Goal: Transaction & Acquisition: Purchase product/service

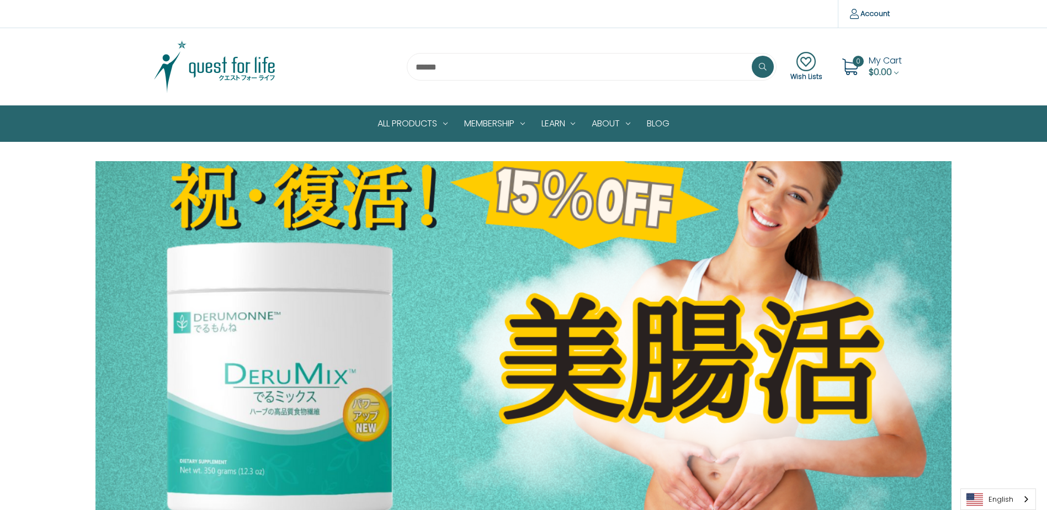
click at [625, 96] on section "Wish Lists 0 My Cart $0.00" at bounding box center [523, 66] width 1047 height 77
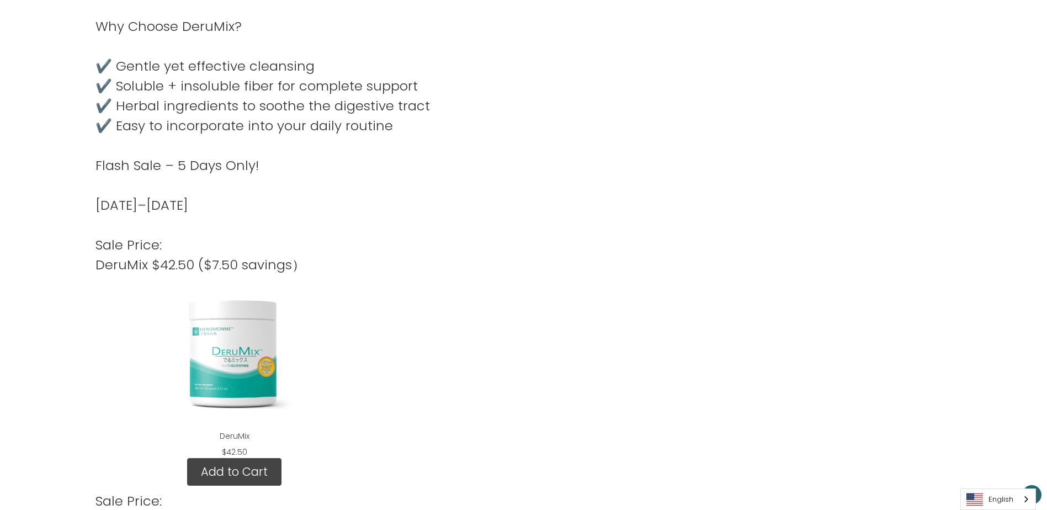
scroll to position [1215, 0]
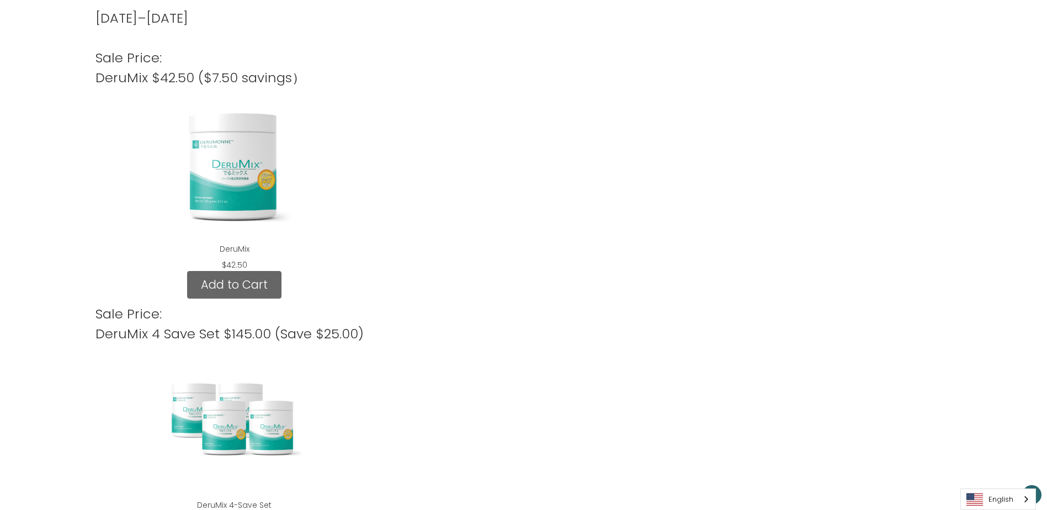
click at [233, 271] on link "Add to Cart" at bounding box center [234, 285] width 94 height 28
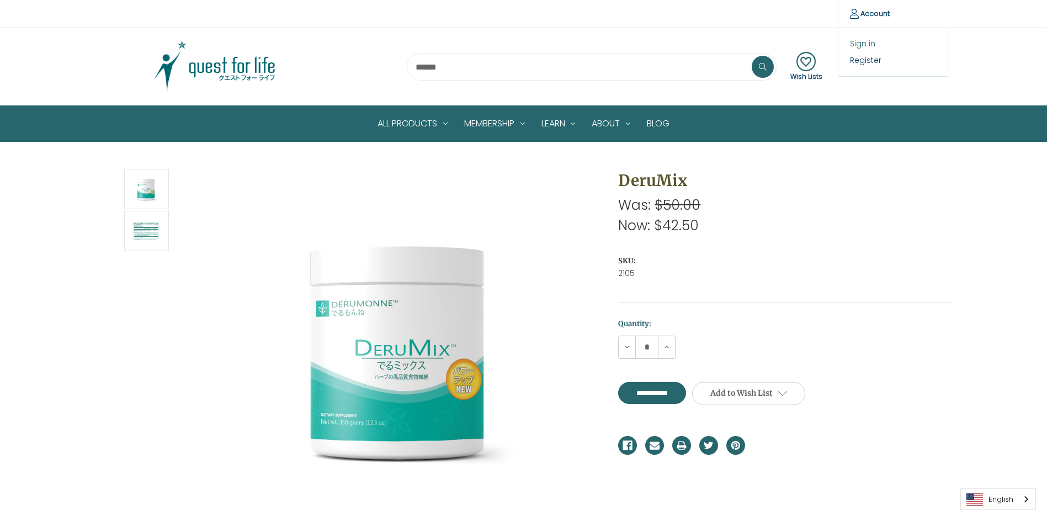
click at [867, 42] on link "Sign in" at bounding box center [893, 44] width 109 height 16
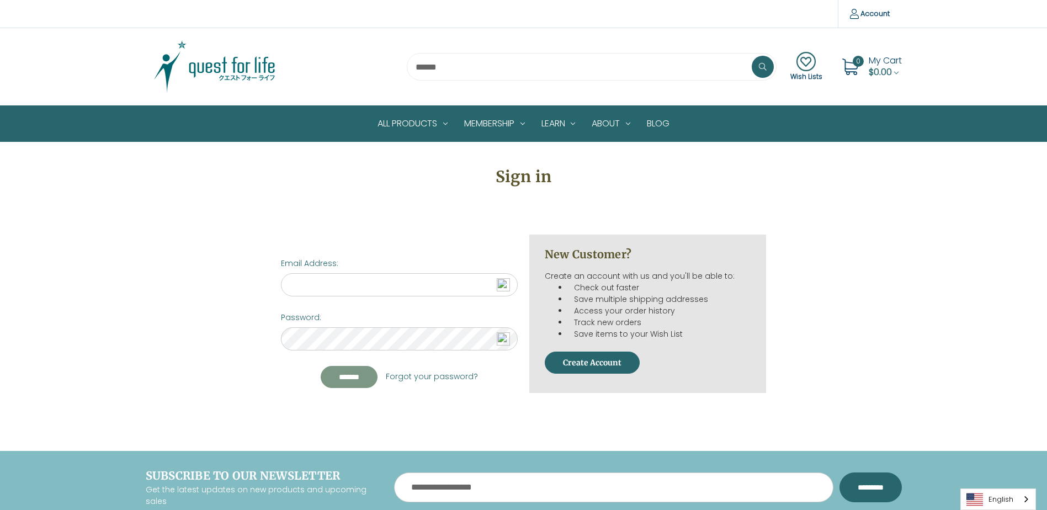
type input "**********"
click at [357, 379] on input "*******" at bounding box center [349, 377] width 57 height 22
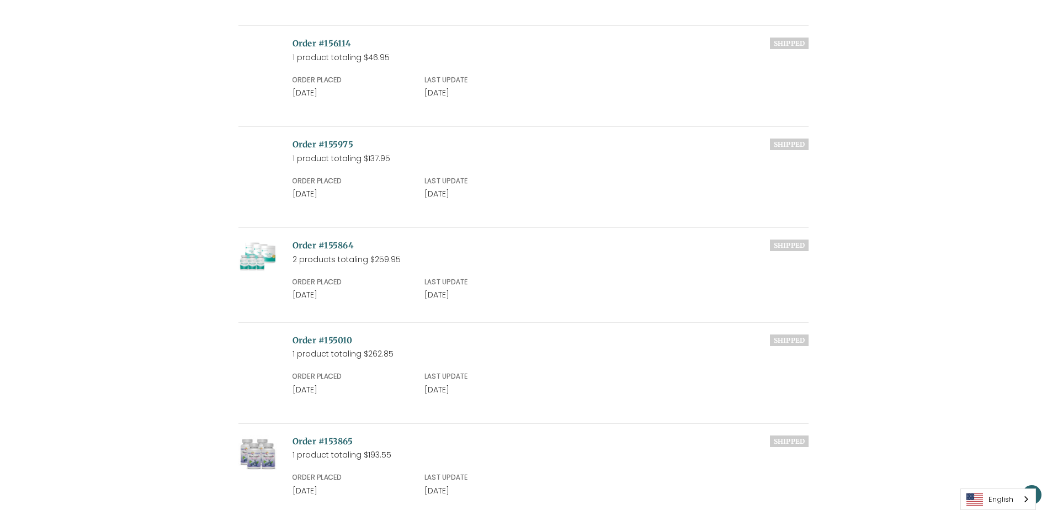
scroll to position [880, 0]
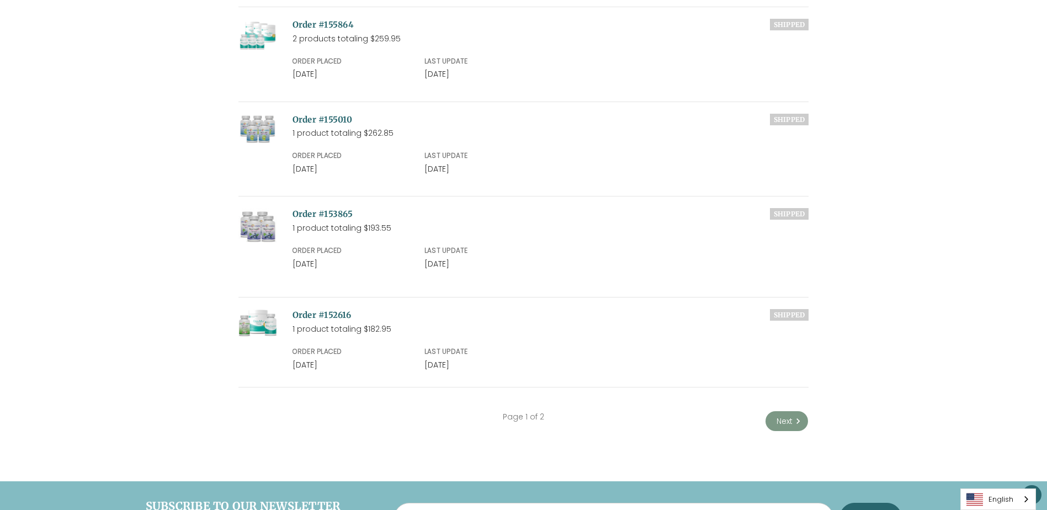
click at [784, 415] on link "Next" at bounding box center [787, 421] width 43 height 20
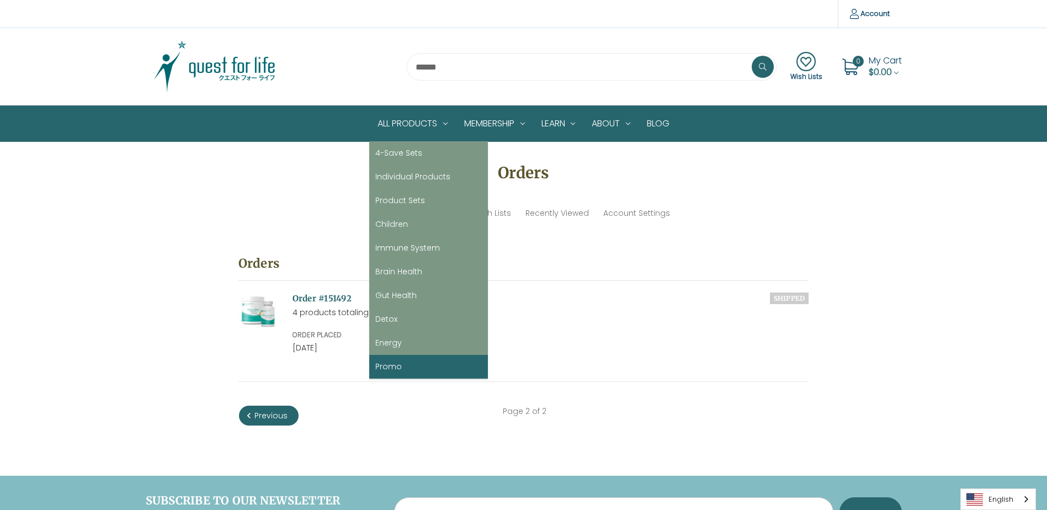
click at [428, 364] on link "Promo" at bounding box center [428, 367] width 119 height 24
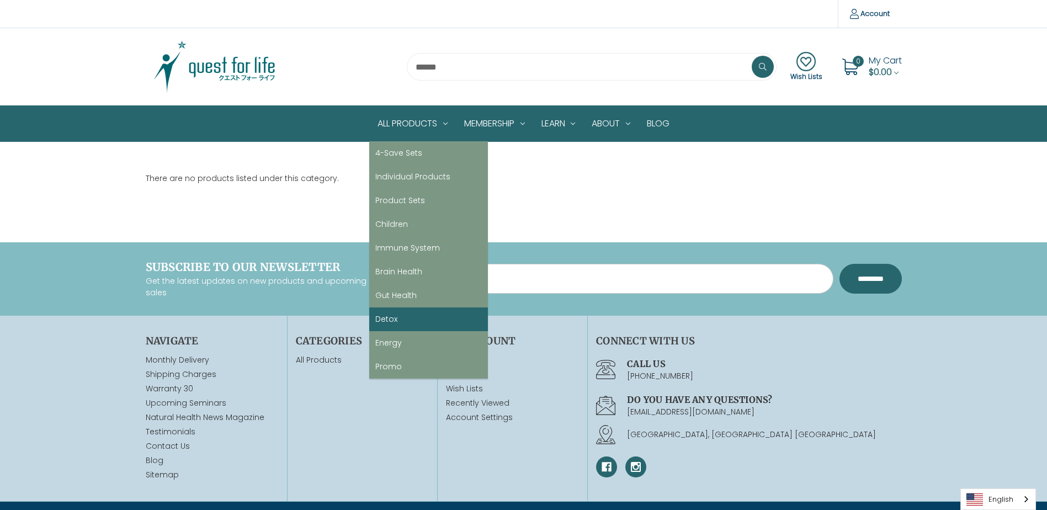
click at [440, 314] on link "Detox" at bounding box center [428, 320] width 119 height 24
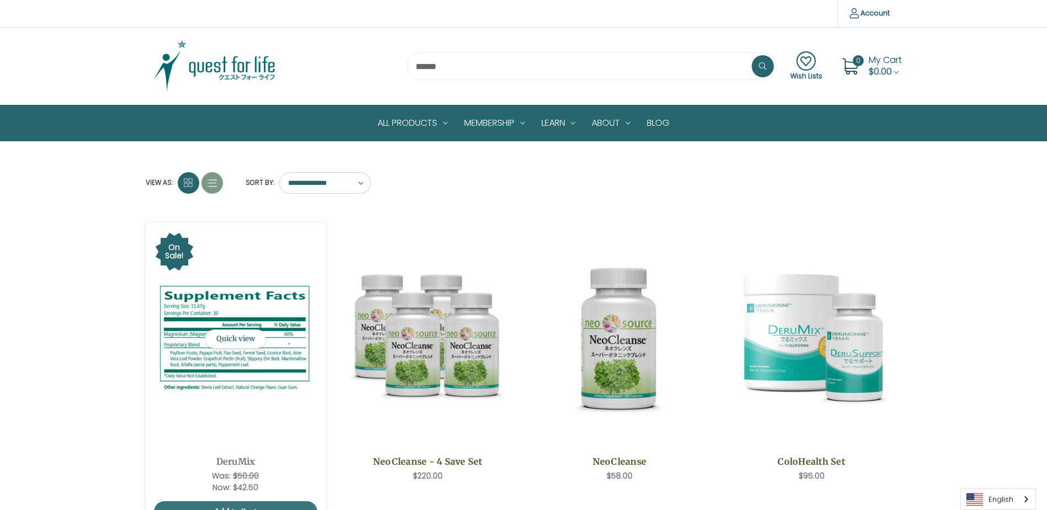
scroll to position [110, 0]
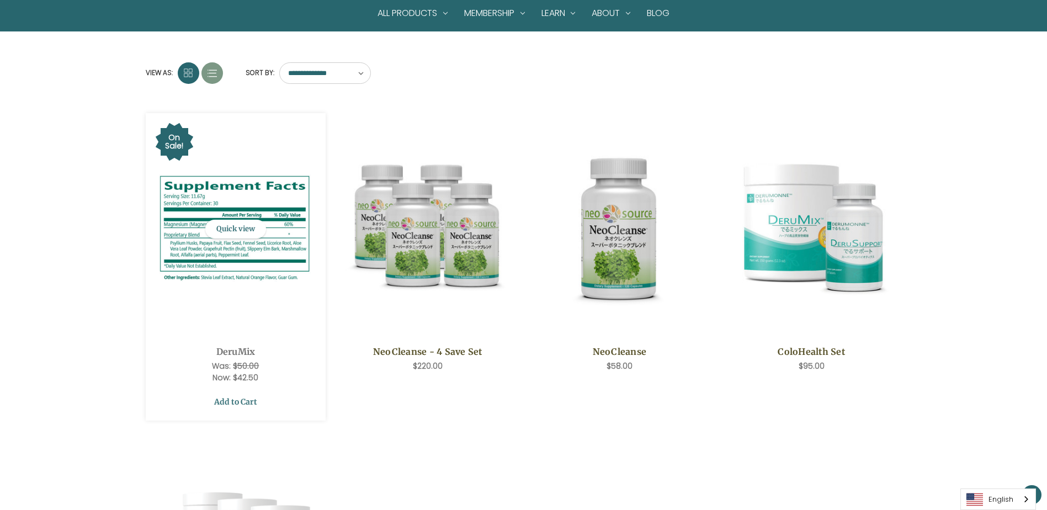
click at [239, 401] on link "Add to Cart" at bounding box center [236, 401] width 164 height 21
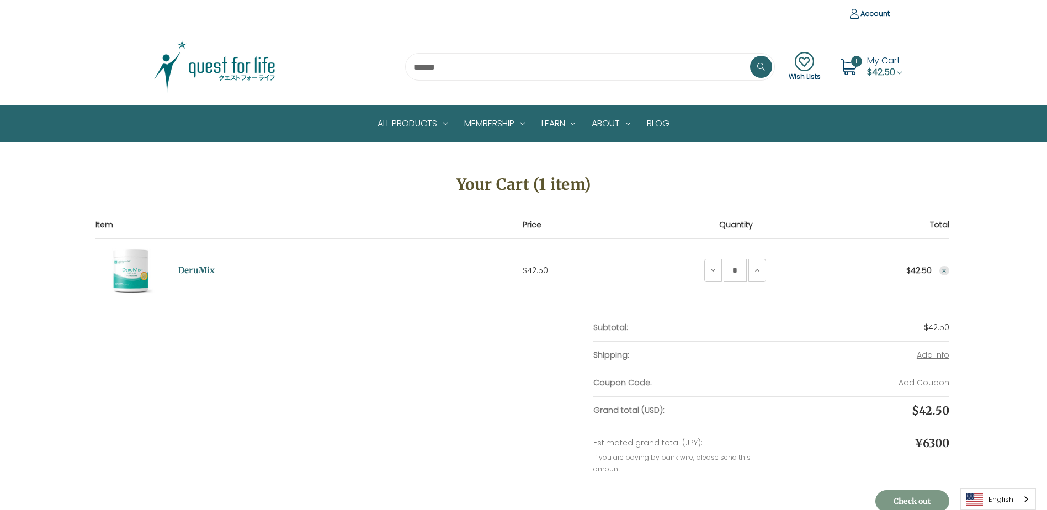
click at [930, 498] on link "Check out" at bounding box center [913, 501] width 74 height 22
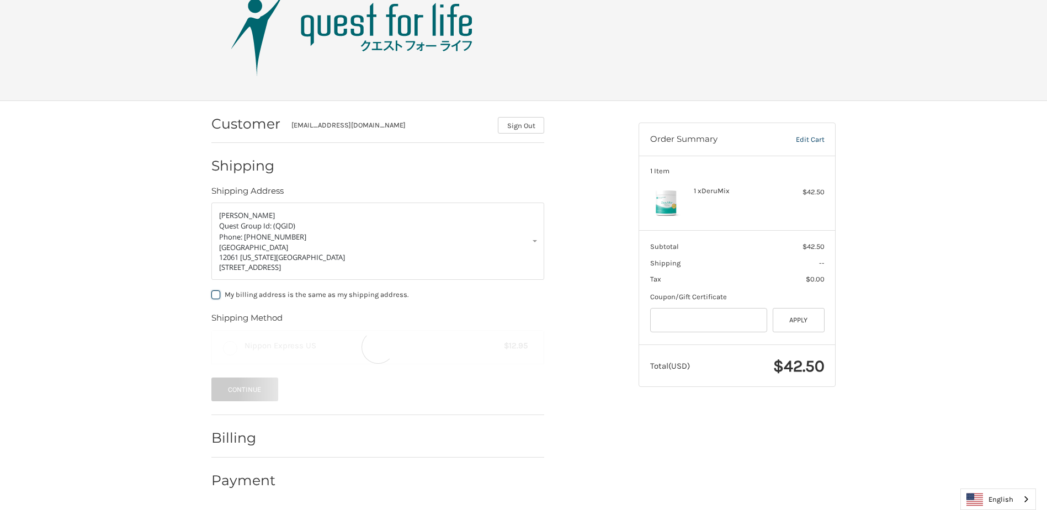
scroll to position [34, 0]
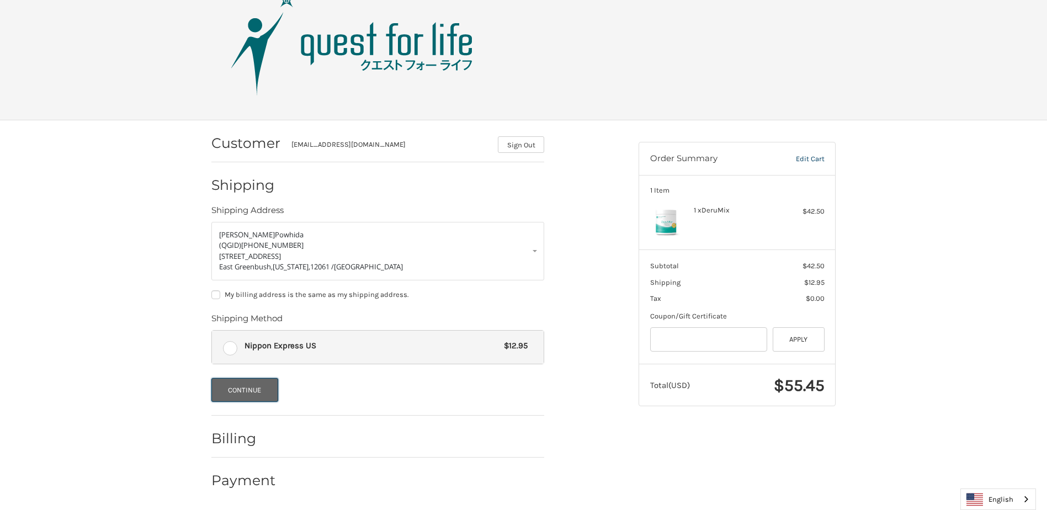
click at [264, 394] on button "Continue" at bounding box center [244, 390] width 67 height 24
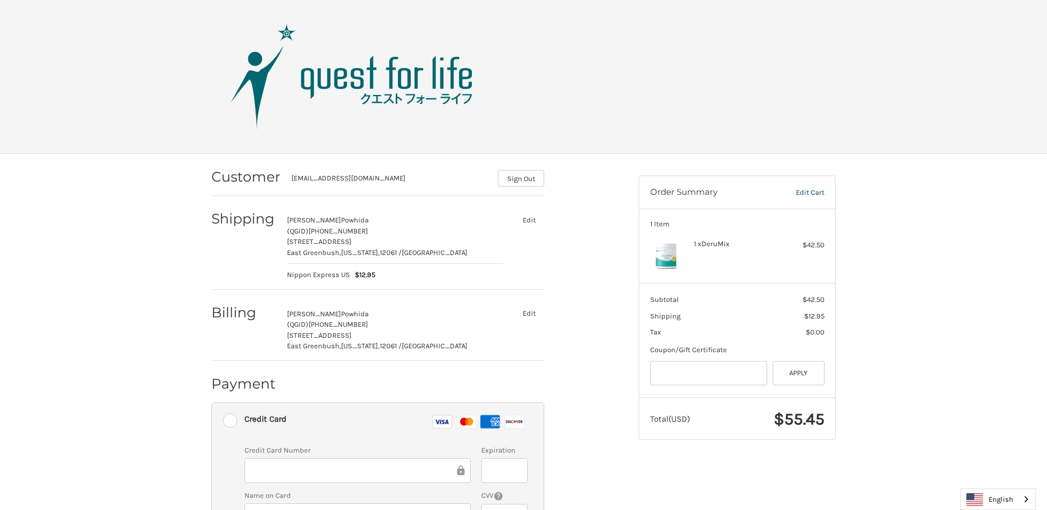
scroll to position [99, 0]
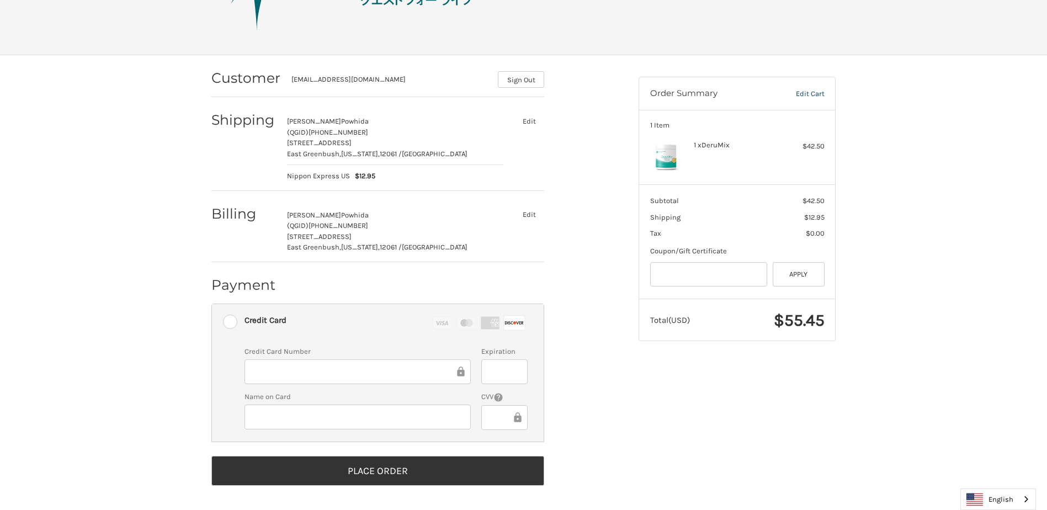
click at [643, 422] on div "Customer cmjpowhida@aol.com Sign Out Shipping Michiyo Powhida (QGID) 518-477-24…" at bounding box center [524, 282] width 663 height 455
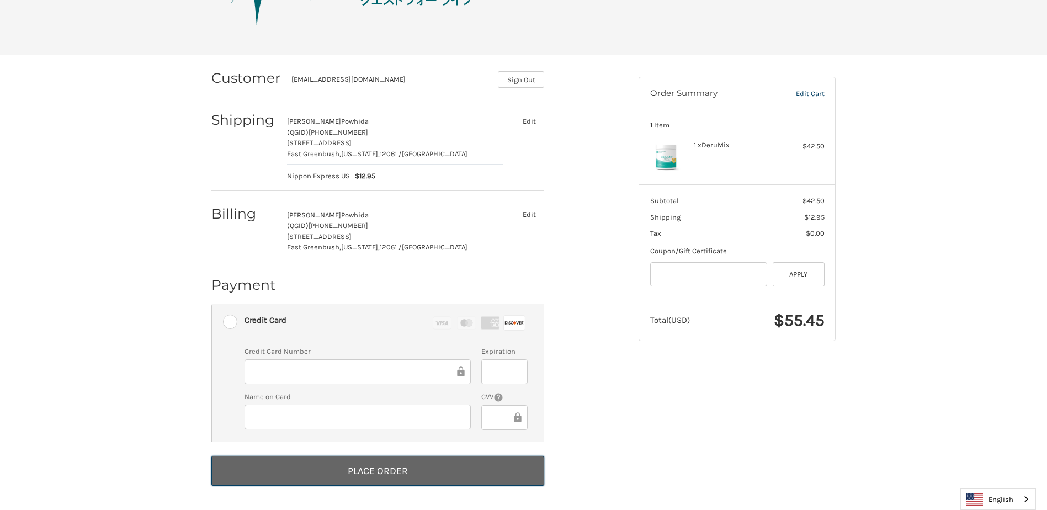
click at [435, 463] on button "Place Order" at bounding box center [377, 471] width 333 height 30
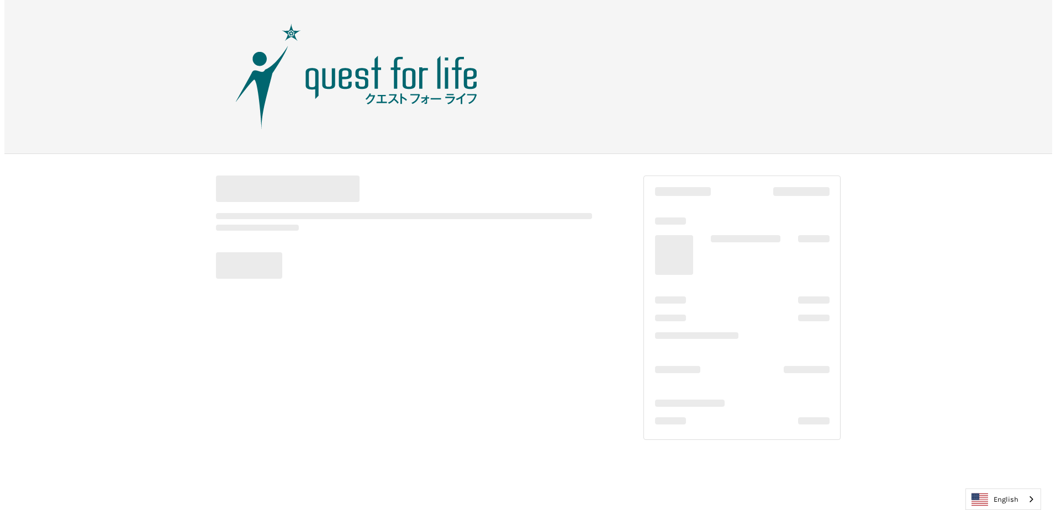
scroll to position [0, 0]
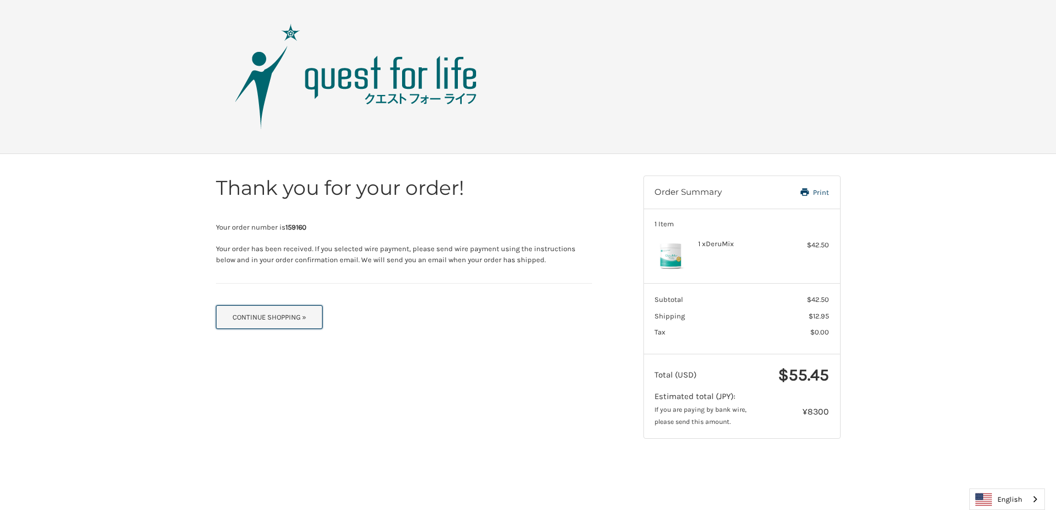
click at [300, 318] on button "Continue Shopping »" at bounding box center [269, 317] width 107 height 24
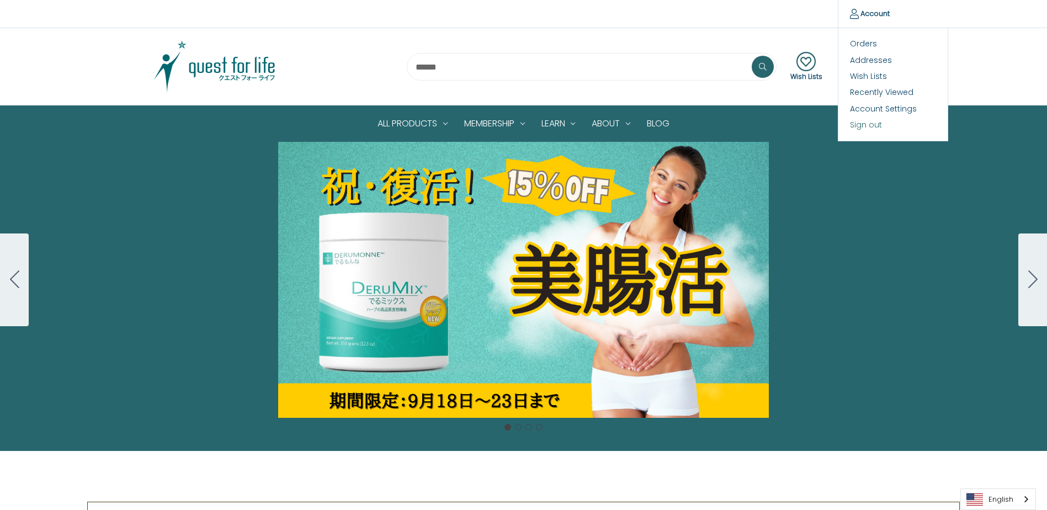
click at [858, 133] on link "Sign out" at bounding box center [893, 125] width 109 height 16
